Goal: Task Accomplishment & Management: Use online tool/utility

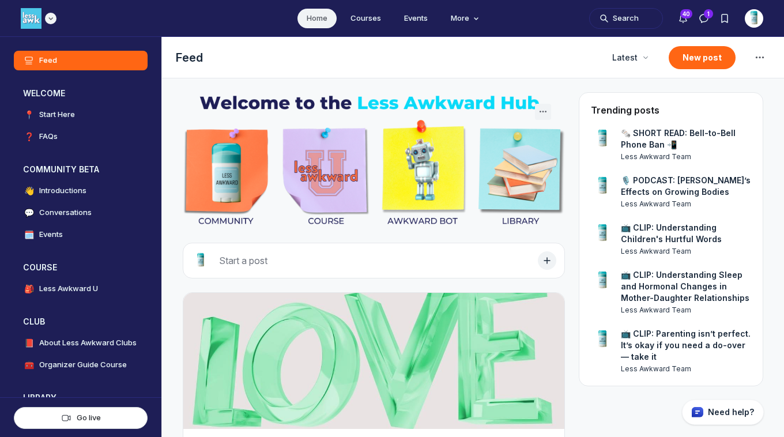
scroll to position [3077, 2207]
click at [28, 9] on img "Main navigation bar" at bounding box center [31, 18] width 21 height 21
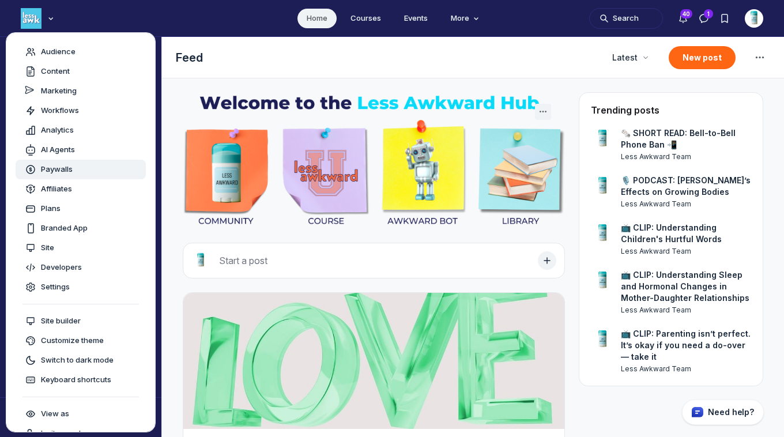
click at [52, 164] on span "Paywalls" at bounding box center [57, 170] width 32 height 12
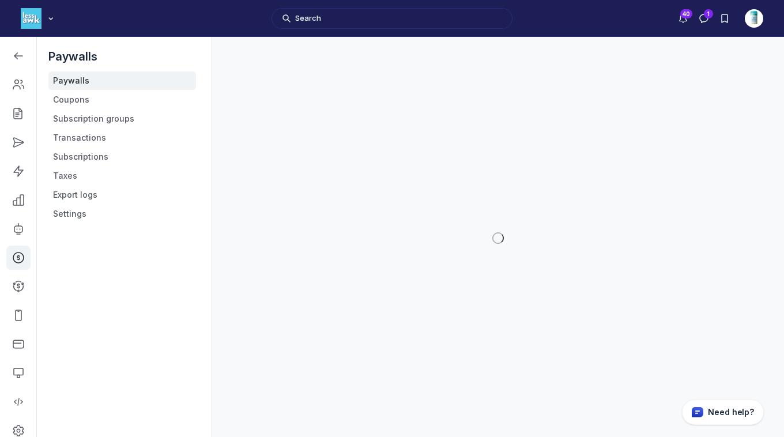
scroll to position [3256, 1642]
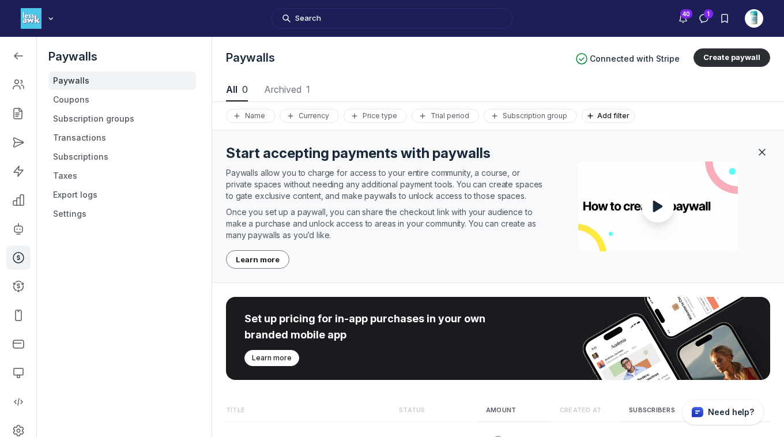
scroll to position [1560, 3890]
click at [759, 152] on use "Close" at bounding box center [762, 152] width 6 height 6
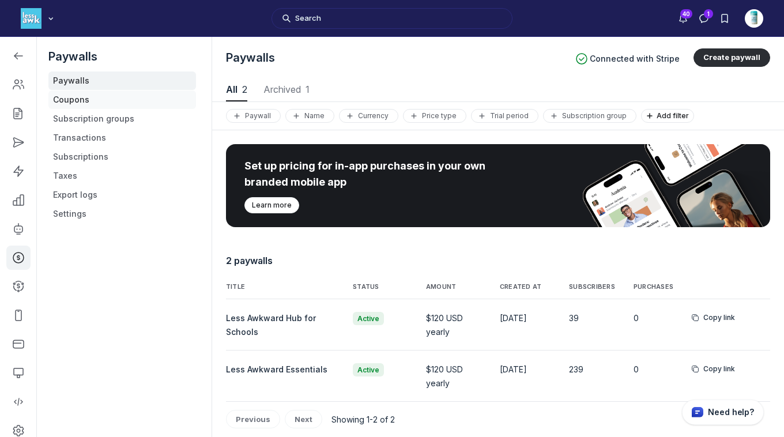
scroll to position [1560, 3929]
click at [71, 99] on link "Coupons" at bounding box center [122, 99] width 148 height 18
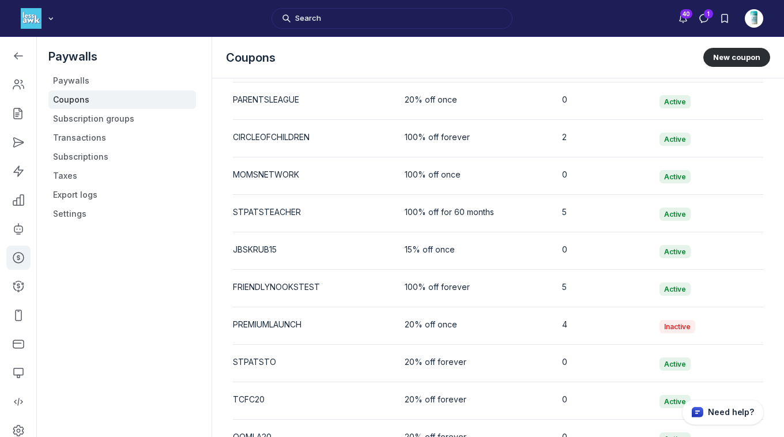
scroll to position [871, 0]
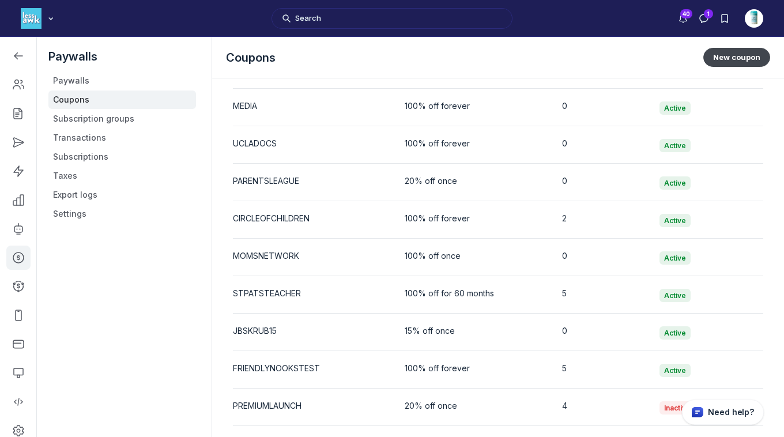
click at [734, 63] on button "New coupon" at bounding box center [736, 57] width 67 height 18
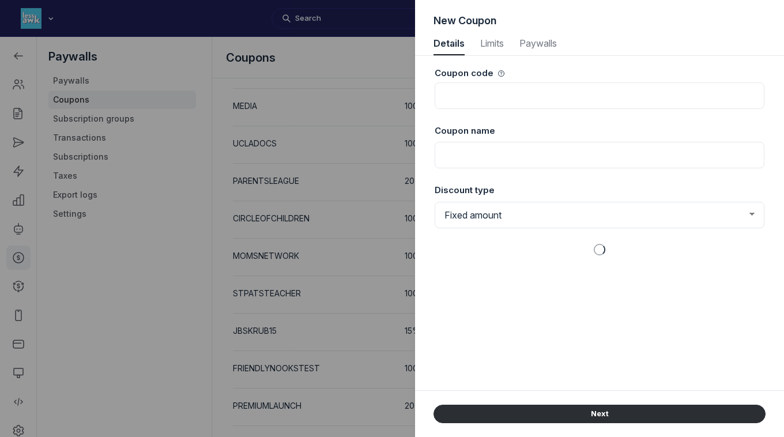
scroll to position [1560, 2975]
select select "1"
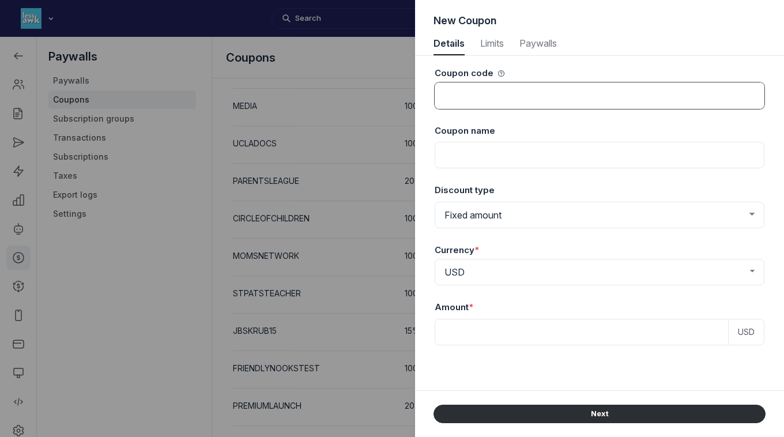
click at [572, 90] on input at bounding box center [600, 95] width 330 height 27
type input "SCARSDALEPARENTS"
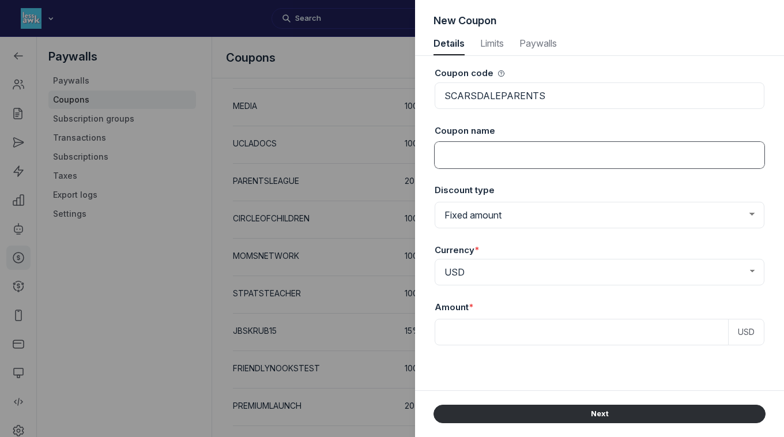
click at [545, 154] on input at bounding box center [600, 155] width 330 height 27
type input "Scarsdale Parents"
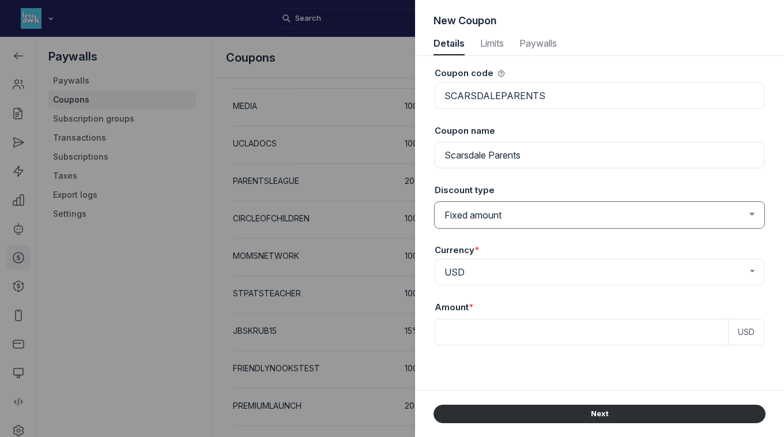
click at [485, 214] on select "Fixed amount Percentage discount" at bounding box center [600, 215] width 330 height 27
select select "PaywallCoupons::Percent"
click at [435, 202] on select "Fixed amount Percentage discount" at bounding box center [600, 215] width 330 height 27
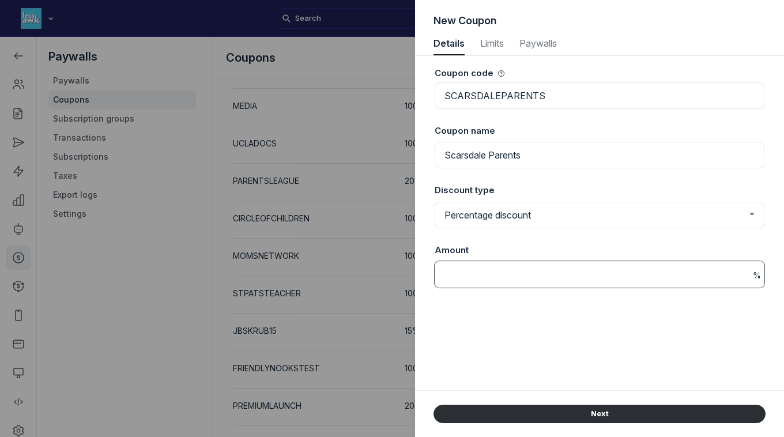
click at [476, 280] on input at bounding box center [600, 274] width 330 height 27
type input "100"
click at [512, 325] on div "Coupon code SCARSDALEPARENTS Coupon name Scarsdale Parents Discount type Fixed …" at bounding box center [599, 223] width 332 height 334
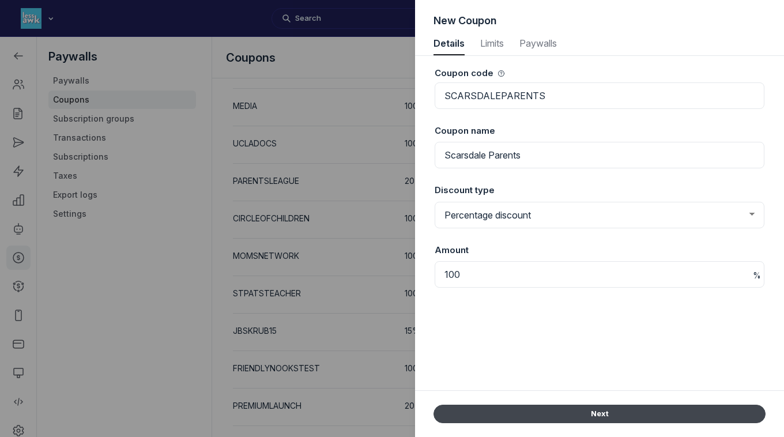
click at [552, 414] on button "Next" at bounding box center [599, 414] width 332 height 18
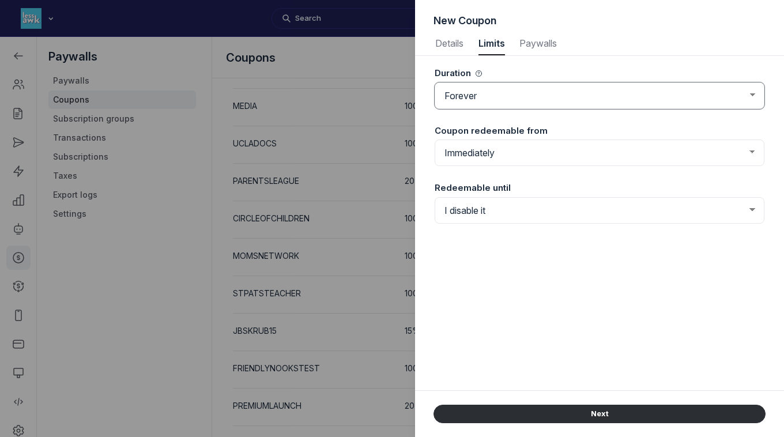
click at [512, 96] on select "Forever Once Repeating" at bounding box center [600, 95] width 330 height 27
select select "once"
click at [435, 82] on select "Forever Once Repeating" at bounding box center [600, 95] width 330 height 27
click at [485, 163] on select "Immediately From a set date" at bounding box center [600, 152] width 330 height 27
click at [435, 139] on select "Immediately From a set date" at bounding box center [600, 152] width 330 height 27
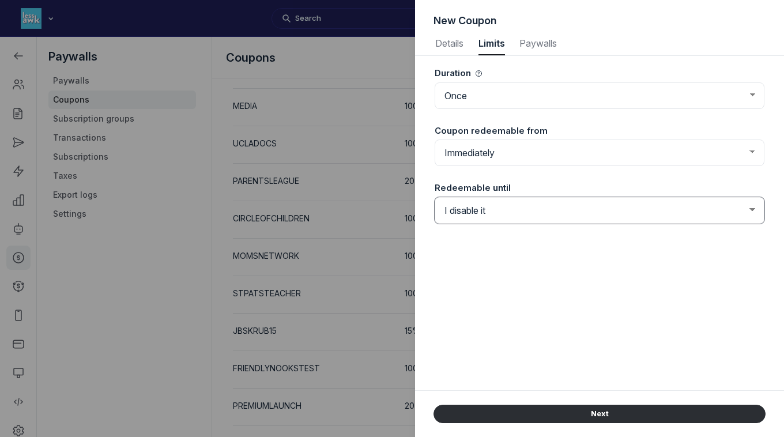
click at [502, 213] on select "I disable it Until a set date" at bounding box center [600, 210] width 330 height 27
click at [435, 197] on select "I disable it Until a set date" at bounding box center [600, 210] width 330 height 27
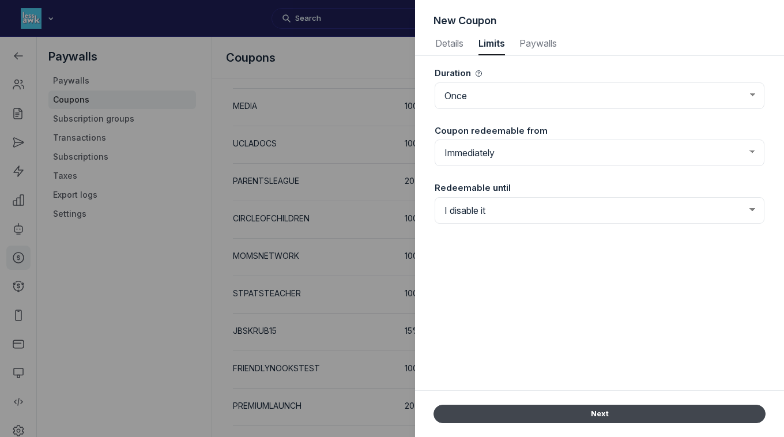
click at [565, 414] on button "Next" at bounding box center [599, 414] width 332 height 18
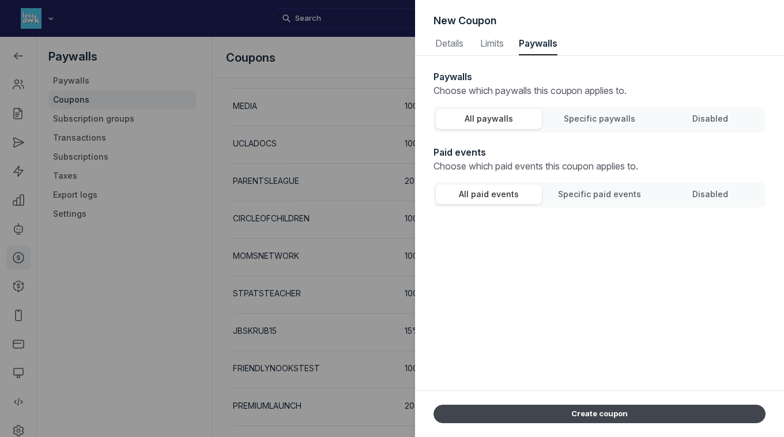
click at [565, 414] on button "Create coupon" at bounding box center [599, 414] width 332 height 18
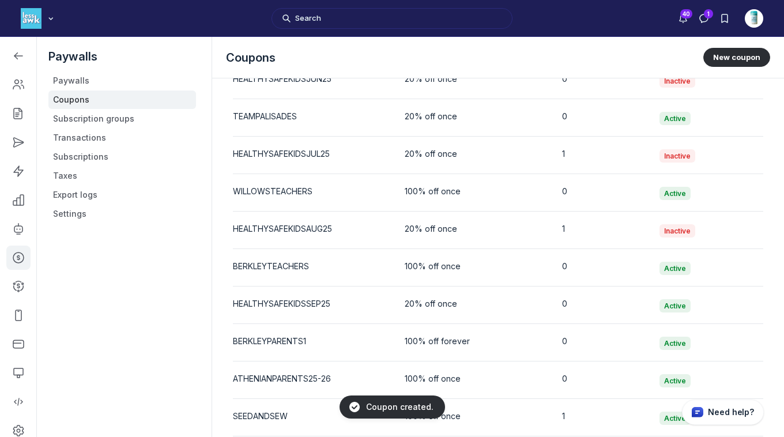
scroll to position [2396, 0]
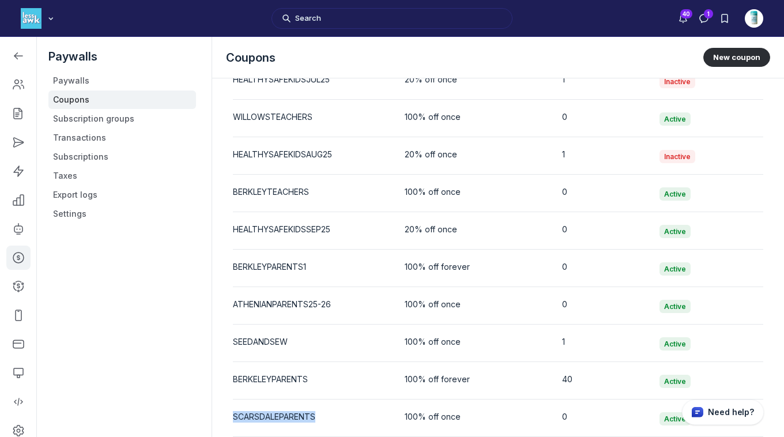
drag, startPoint x: 325, startPoint y: 419, endPoint x: 235, endPoint y: 417, distance: 89.9
click at [235, 417] on div "SCARSDALEPARENTS" at bounding box center [309, 417] width 153 height 12
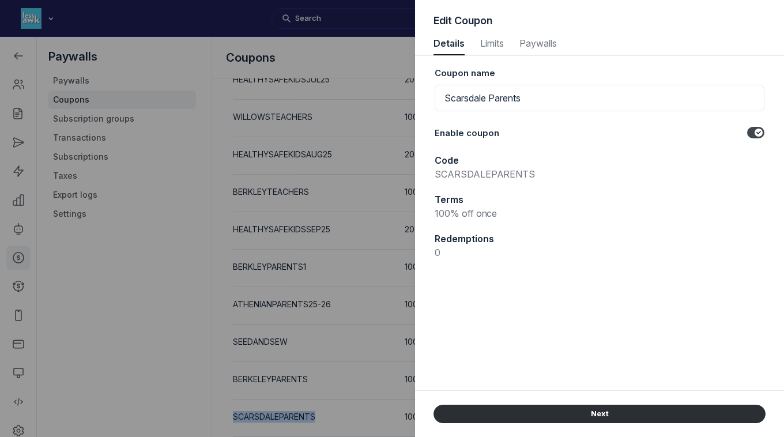
scroll to position [1560, 2975]
click at [160, 286] on div at bounding box center [392, 218] width 784 height 437
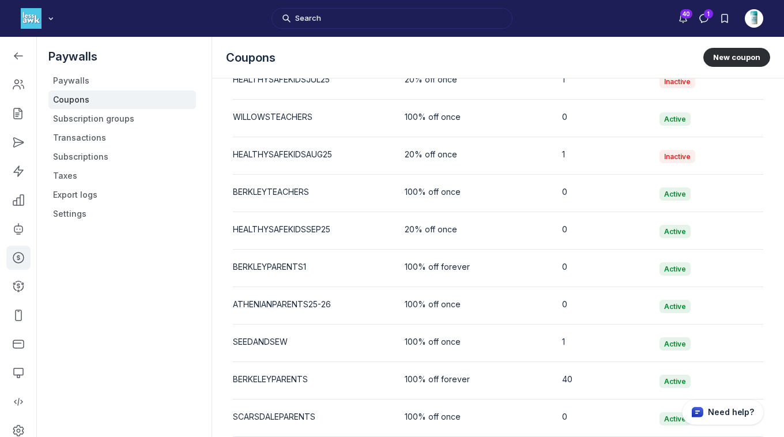
click at [302, 416] on div "SCARSDALEPARENTS" at bounding box center [309, 417] width 153 height 12
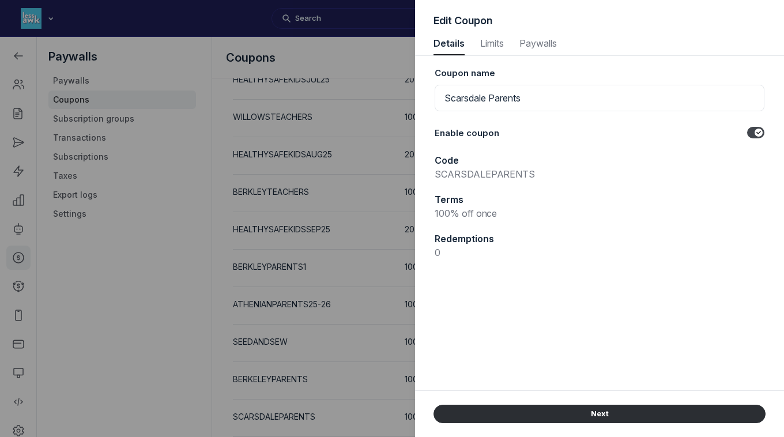
click at [114, 279] on div at bounding box center [392, 218] width 784 height 437
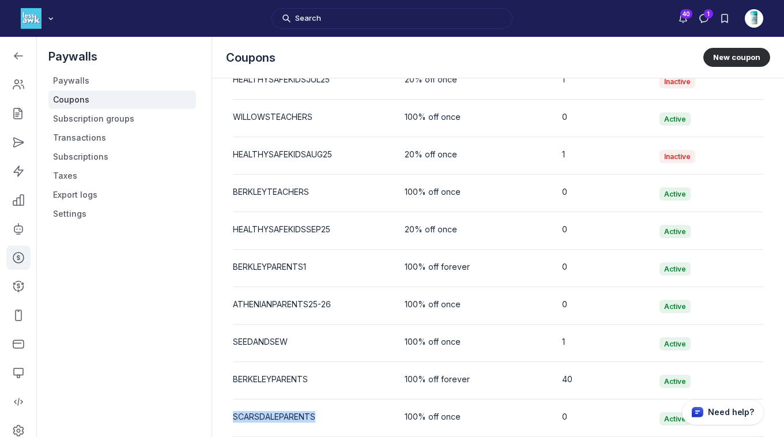
drag, startPoint x: 319, startPoint y: 414, endPoint x: 233, endPoint y: 418, distance: 85.9
click at [233, 418] on div "SCARSDALEPARENTS" at bounding box center [309, 417] width 153 height 12
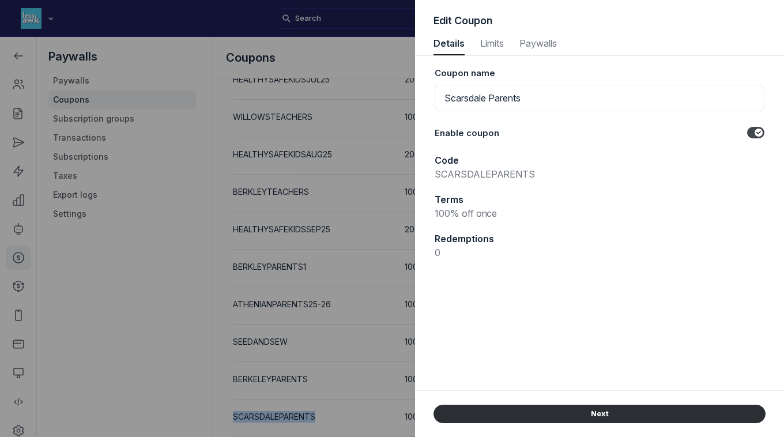
copy div "SCARSDALEPARENTS"
click at [136, 357] on div at bounding box center [392, 218] width 784 height 437
